Goal: Understand process/instructions: Learn how to perform a task or action

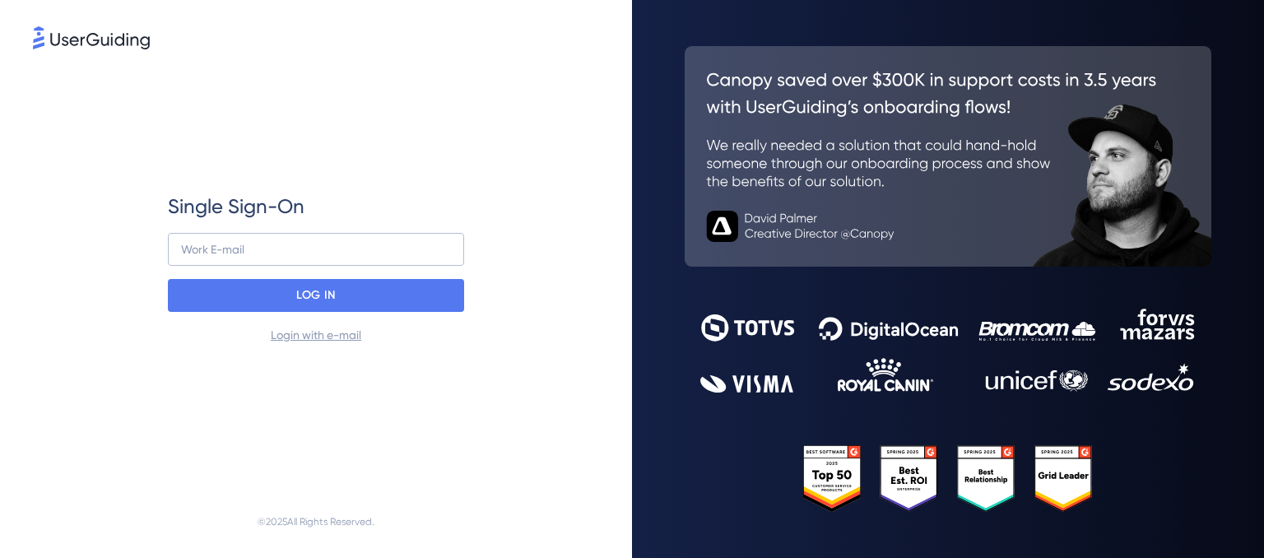
type input "[EMAIL_ADDRESS][DOMAIN_NAME]"
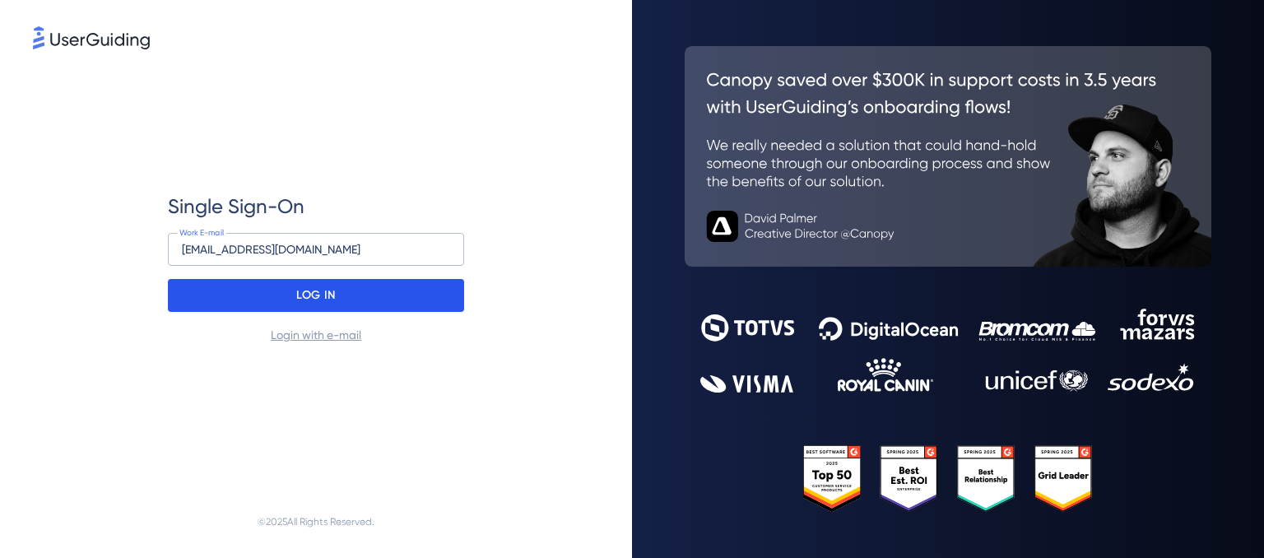
click at [265, 291] on div "LOG IN" at bounding box center [316, 295] width 296 height 33
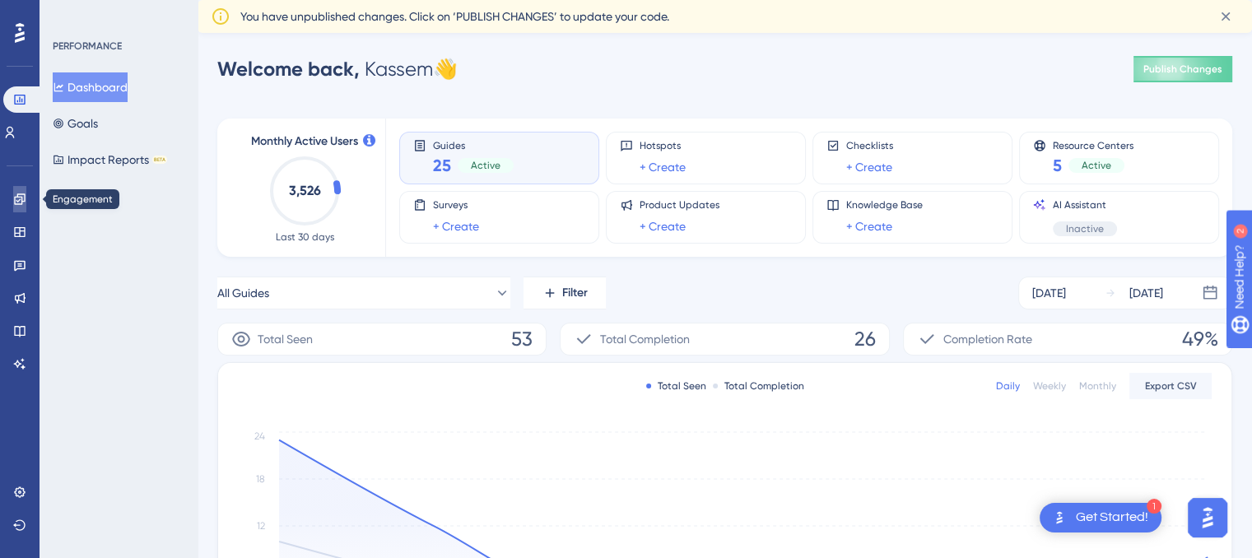
click at [26, 198] on icon at bounding box center [19, 199] width 13 height 13
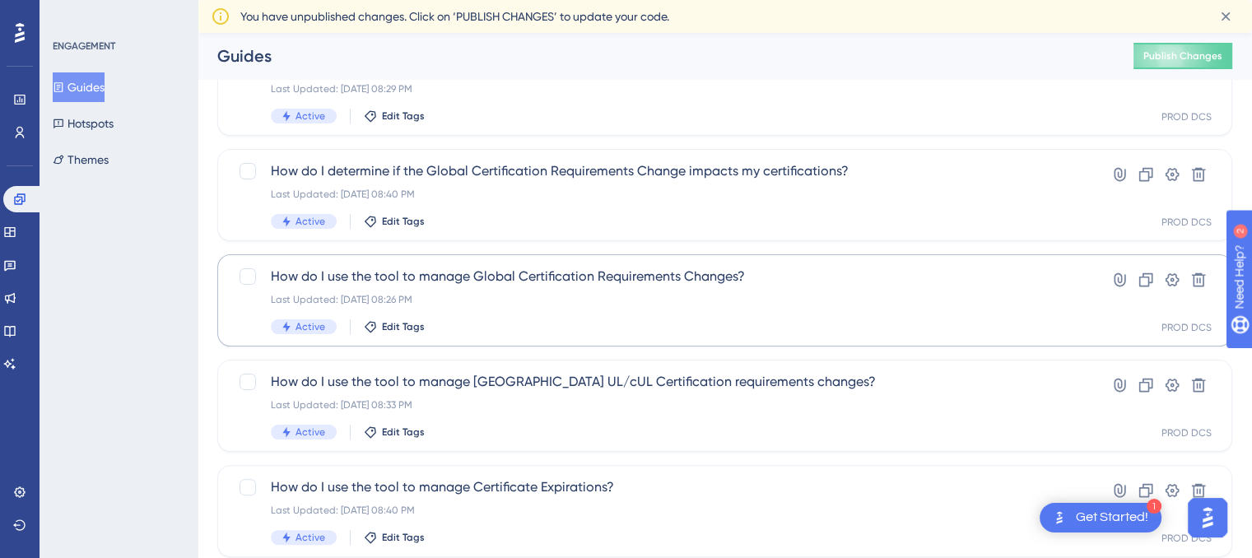
scroll to position [391, 0]
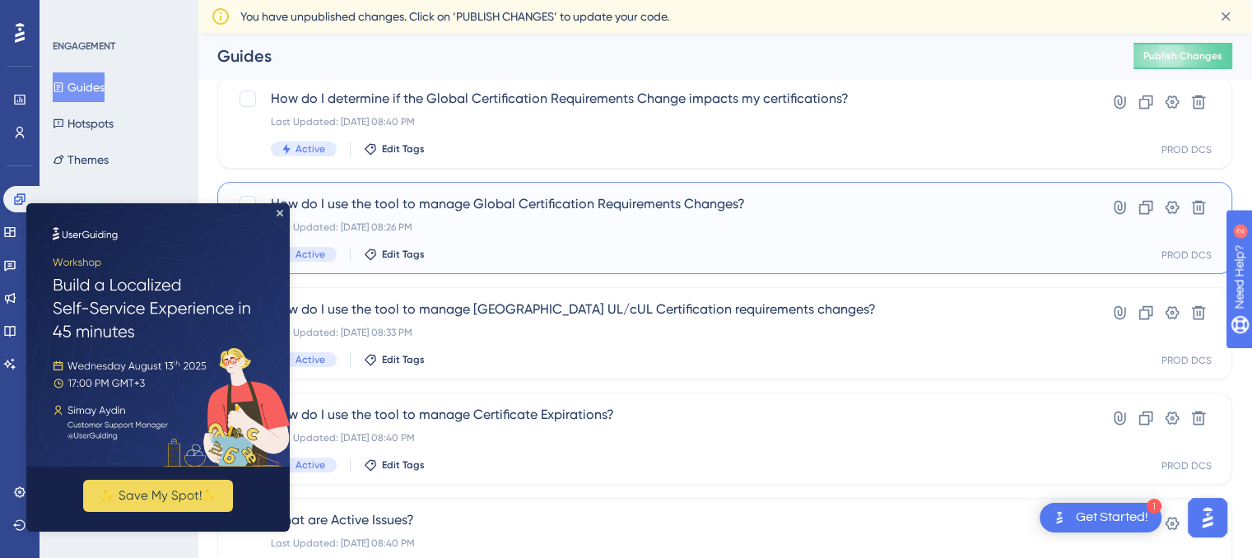
click at [612, 210] on span "How do I use the tool to manage Global Certification Requirements Changes?" at bounding box center [659, 204] width 776 height 20
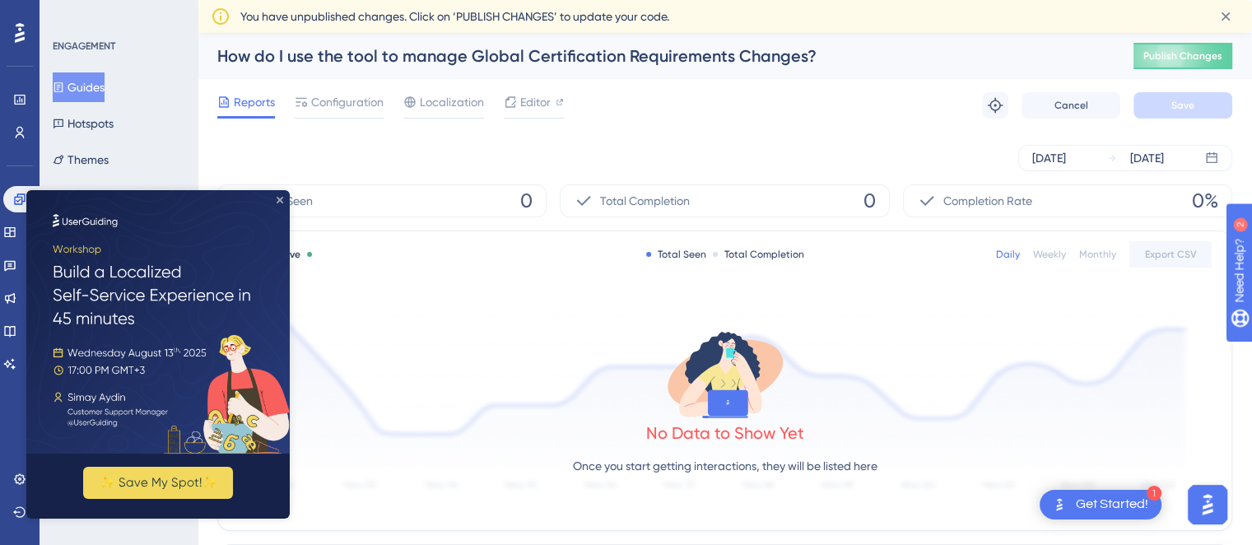
click at [280, 198] on icon "Close Preview" at bounding box center [280, 200] width 7 height 7
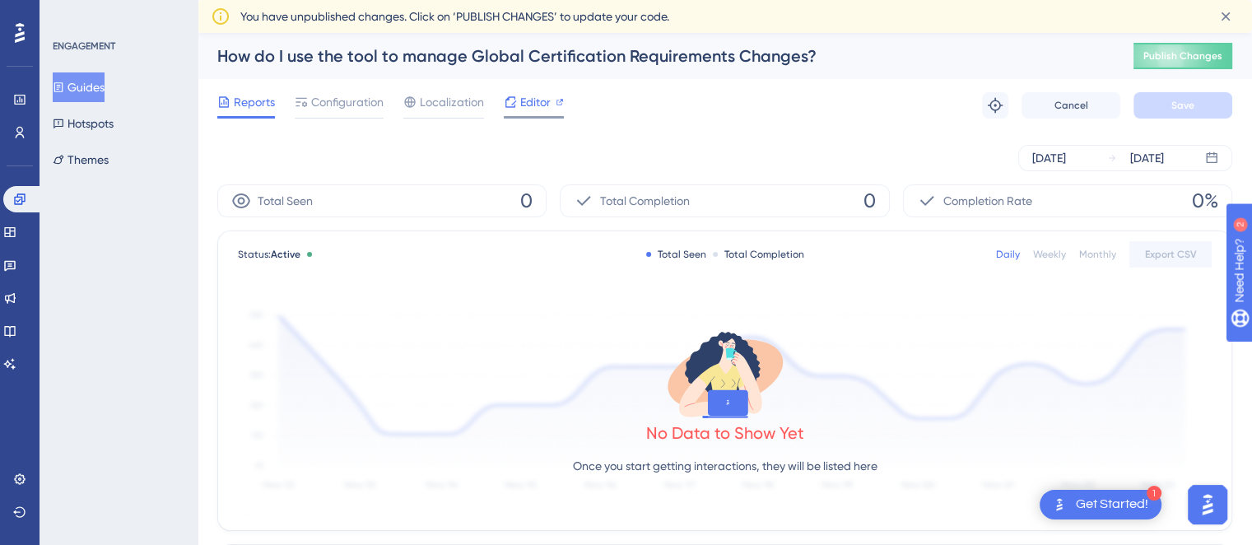
click at [528, 100] on span "Editor" at bounding box center [535, 102] width 30 height 20
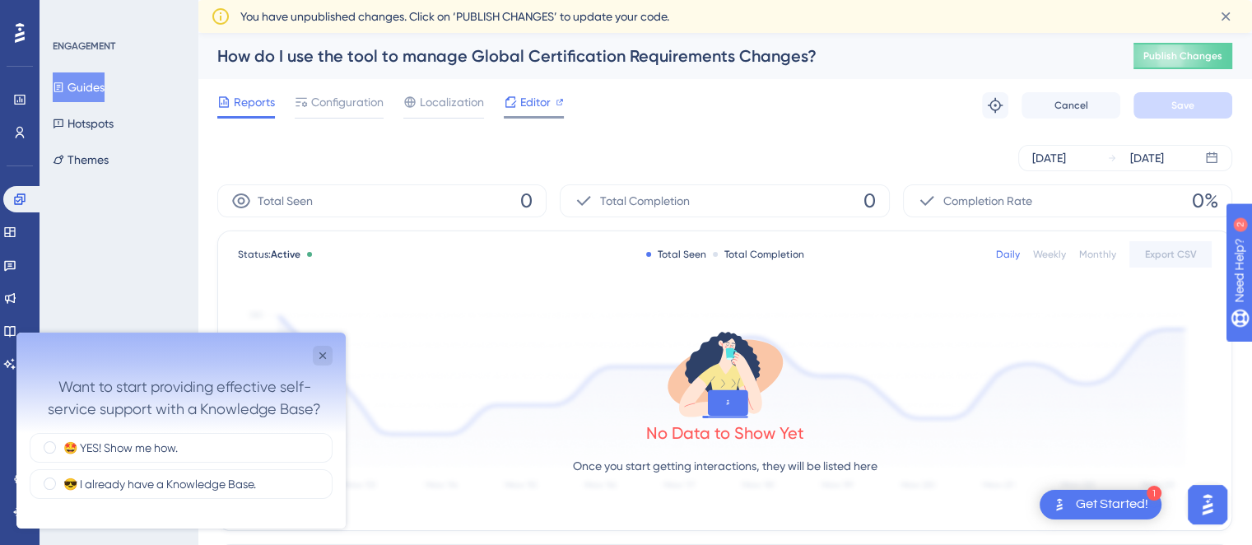
click at [528, 100] on span "Editor" at bounding box center [535, 102] width 30 height 20
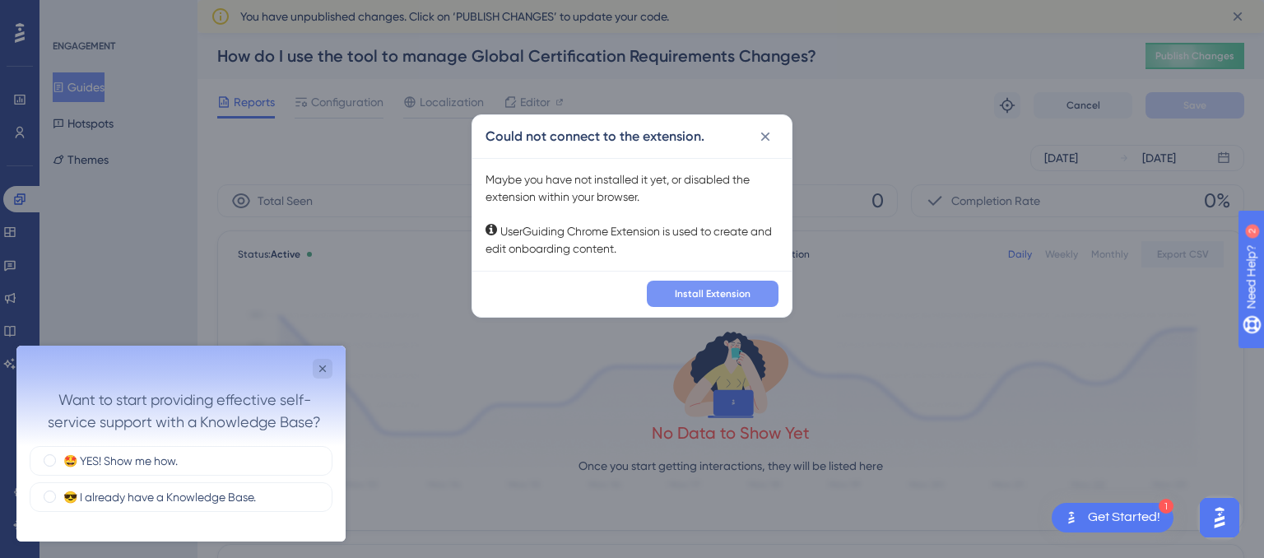
click at [697, 295] on span "Install Extension" at bounding box center [713, 293] width 76 height 13
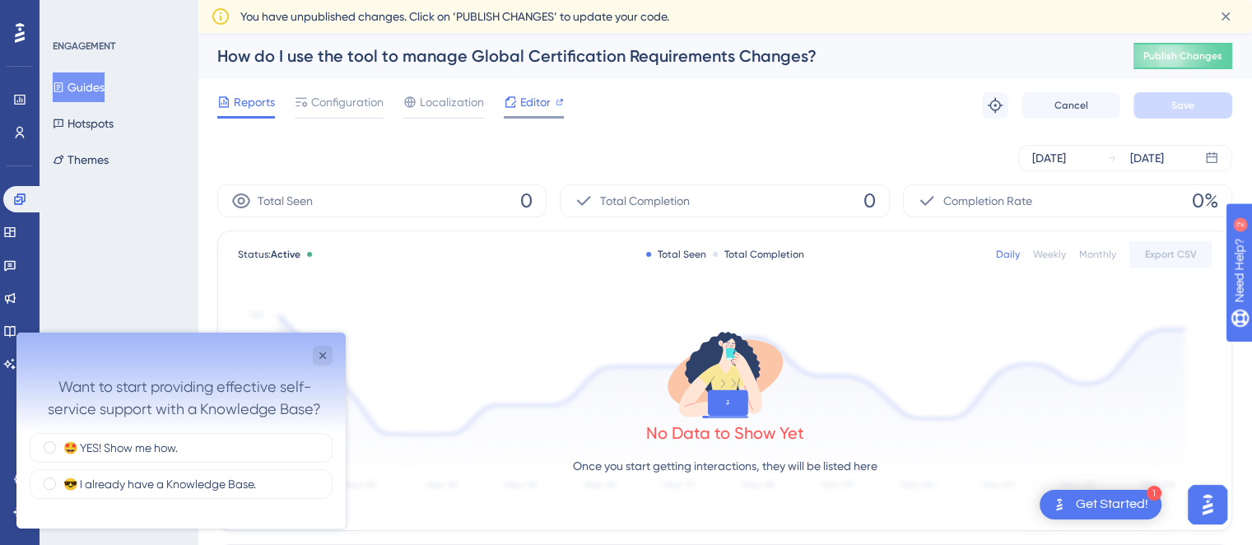
click at [529, 97] on span "Editor" at bounding box center [535, 102] width 30 height 20
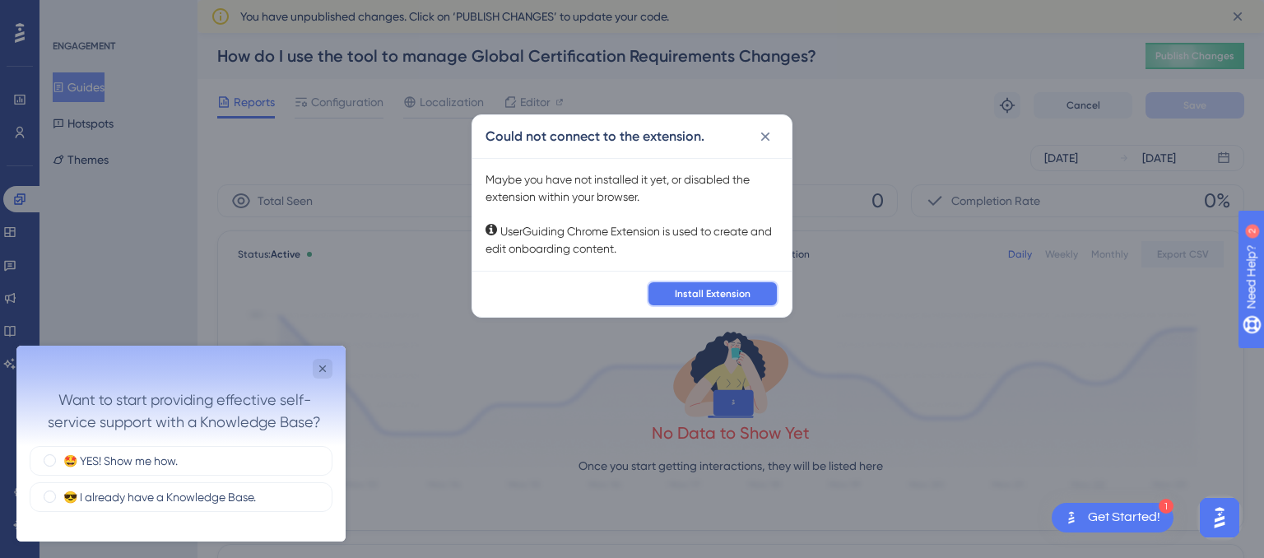
click at [691, 289] on span "Install Extension" at bounding box center [713, 293] width 76 height 13
click at [770, 135] on icon at bounding box center [765, 136] width 16 height 16
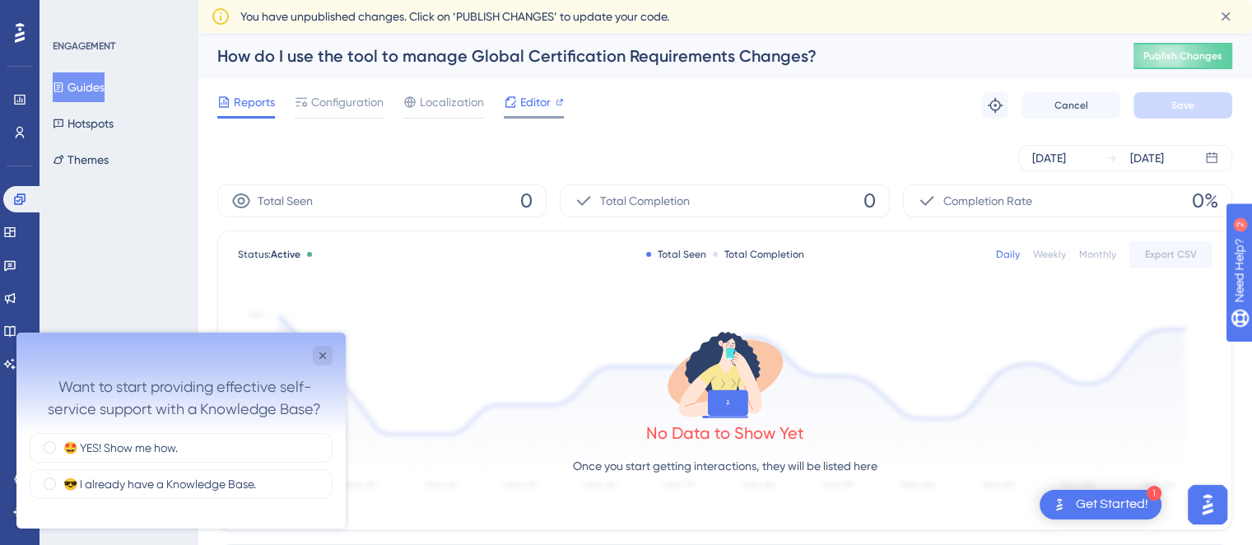
click at [556, 109] on div at bounding box center [560, 102] width 8 height 20
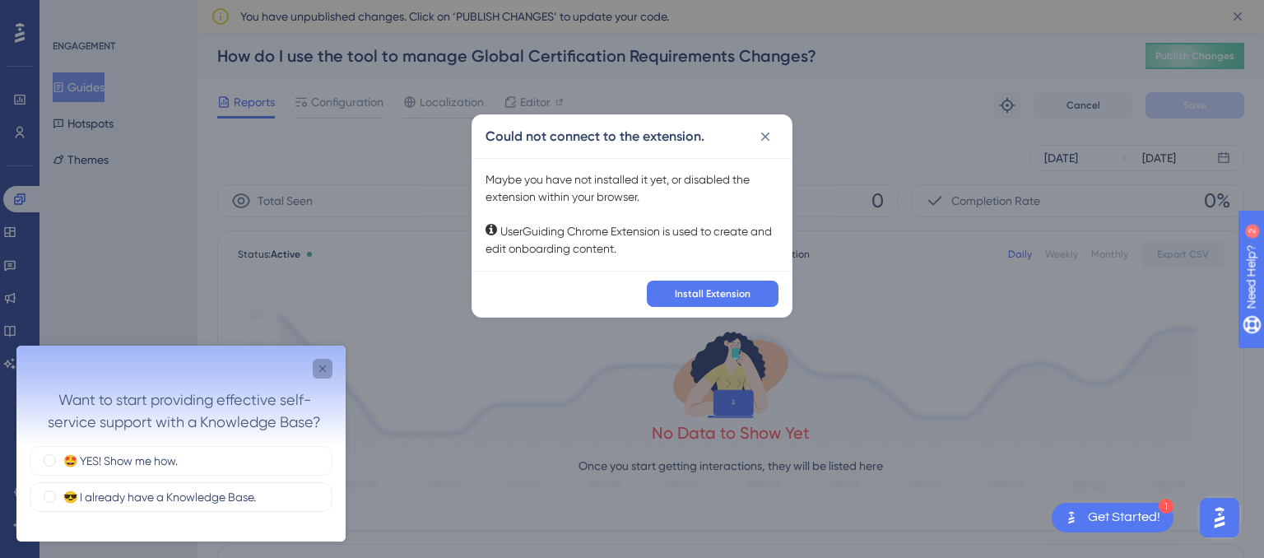
click at [320, 370] on icon "Close survey" at bounding box center [322, 368] width 13 height 13
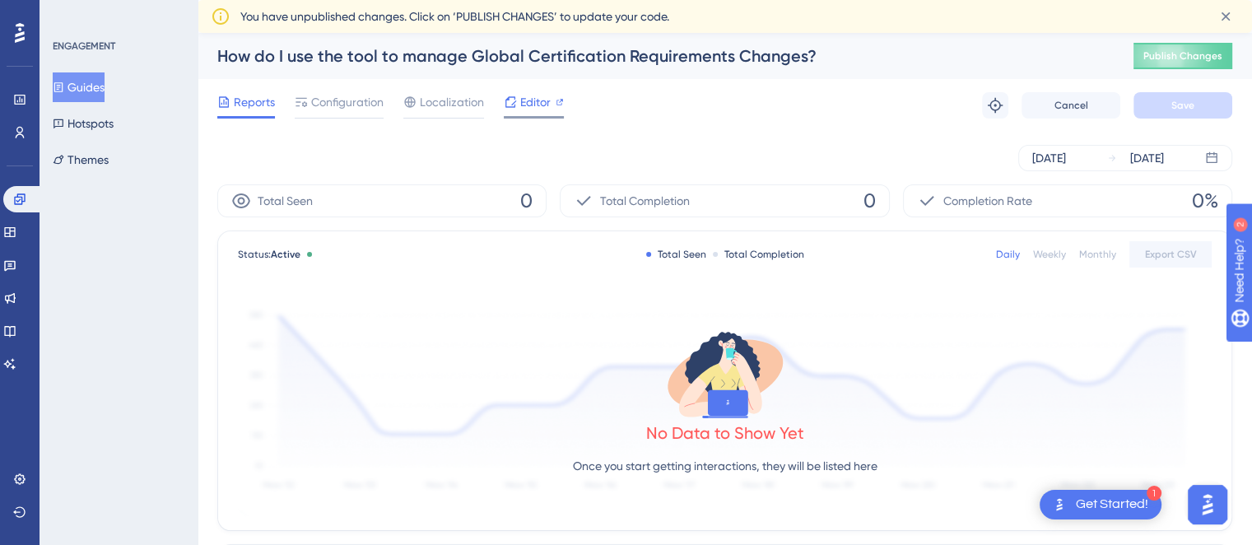
click at [527, 93] on span "Editor" at bounding box center [535, 102] width 30 height 20
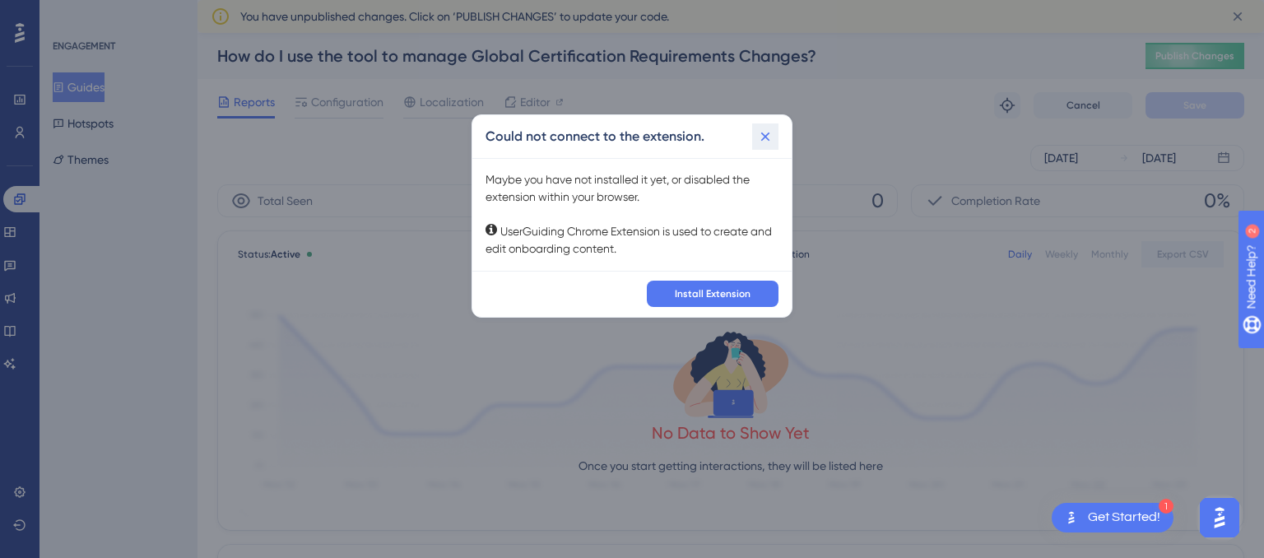
click at [757, 142] on icon at bounding box center [765, 136] width 16 height 16
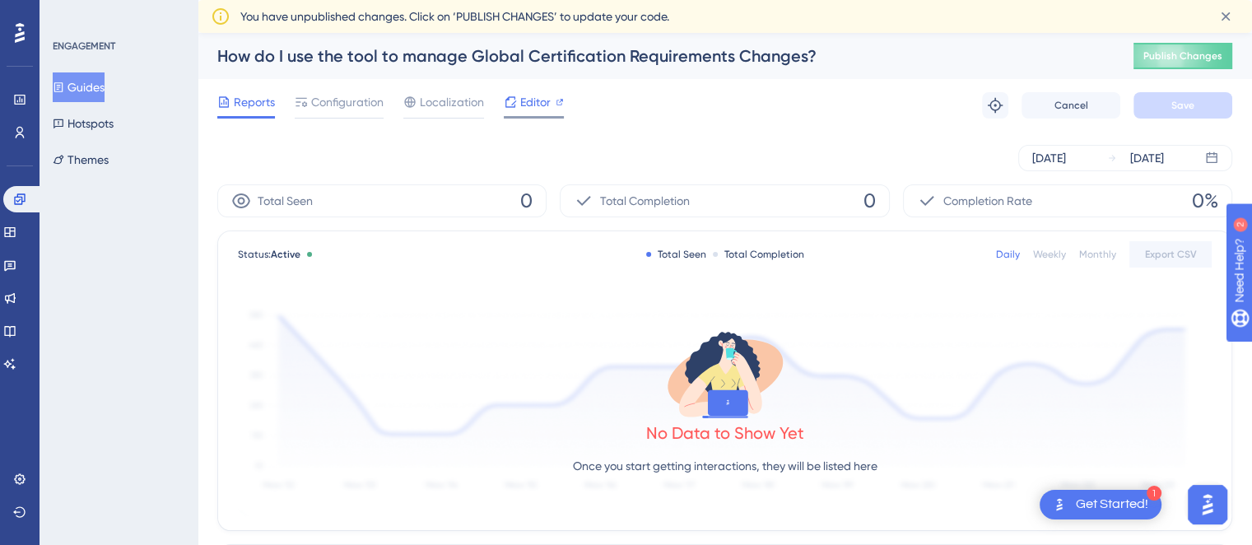
click at [526, 102] on span "Editor" at bounding box center [535, 102] width 30 height 20
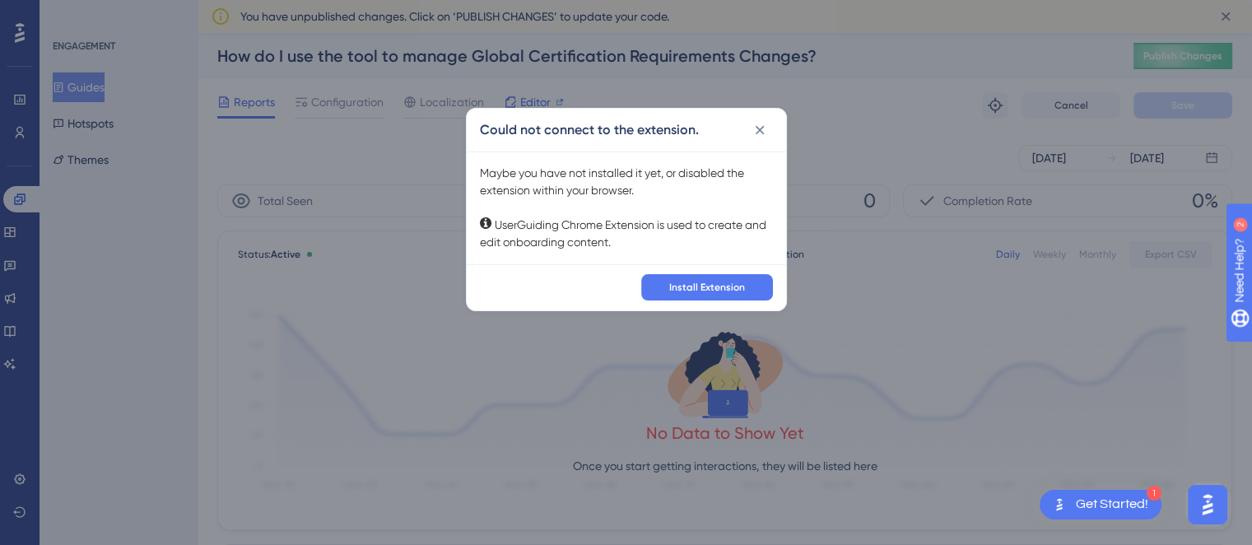
click at [526, 102] on div "Could not connect to the extension. Maybe you have not installed it yet, or dis…" at bounding box center [626, 272] width 1252 height 545
